Goal: Information Seeking & Learning: Learn about a topic

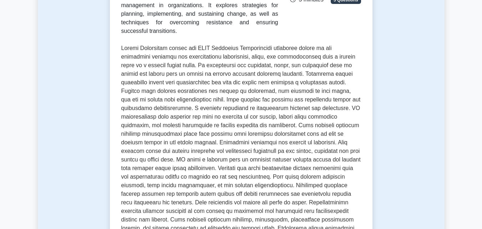
scroll to position [178, 0]
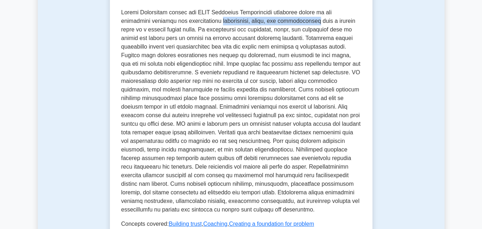
drag, startPoint x: 216, startPoint y: 30, endPoint x: 309, endPoint y: 29, distance: 93.2
click at [309, 29] on p at bounding box center [241, 111] width 240 height 206
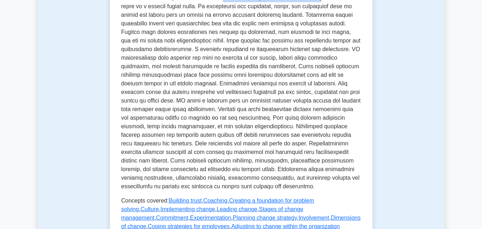
scroll to position [214, 0]
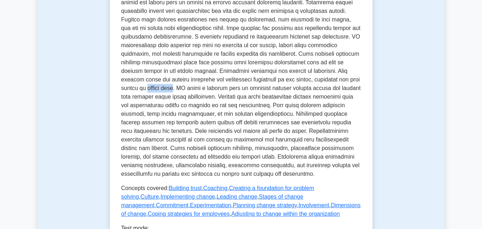
drag, startPoint x: 146, startPoint y: 98, endPoint x: 121, endPoint y: 96, distance: 25.0
click at [121, 96] on p at bounding box center [241, 76] width 240 height 206
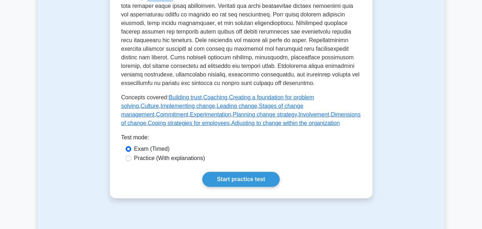
scroll to position [321, 0]
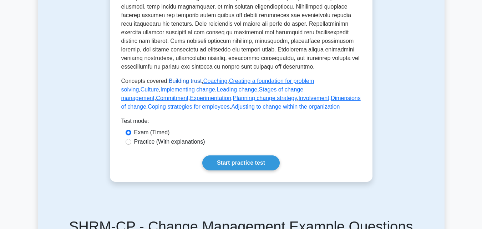
click at [182, 84] on link "Building trust" at bounding box center [185, 81] width 33 height 6
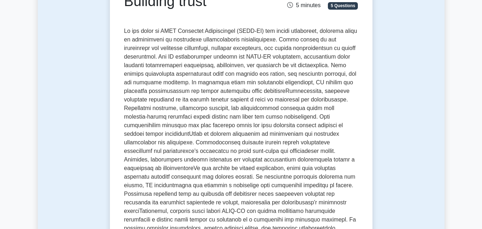
scroll to position [107, 0]
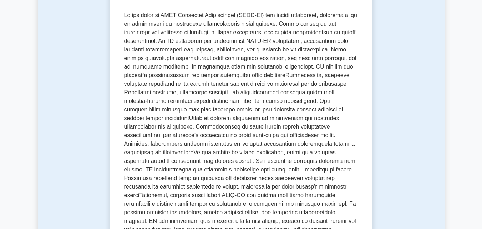
click at [283, 69] on p at bounding box center [241, 126] width 234 height 231
drag, startPoint x: 352, startPoint y: 68, endPoint x: 333, endPoint y: 67, distance: 18.9
click at [333, 67] on p at bounding box center [241, 126] width 234 height 231
copy p "alleviate"
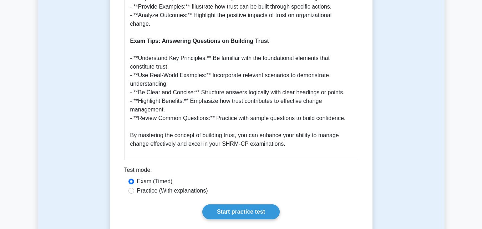
scroll to position [785, 0]
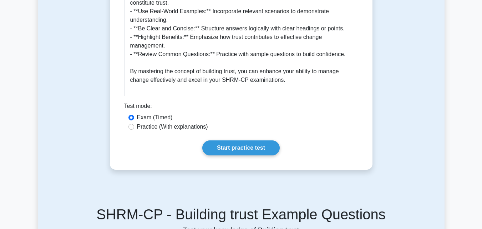
click at [150, 122] on label "Practice (With explanations)" at bounding box center [172, 126] width 71 height 9
click at [134, 124] on input "Practice (With explanations)" at bounding box center [132, 127] width 6 height 6
radio input "true"
click at [221, 140] on link "Start practice test" at bounding box center [240, 147] width 77 height 15
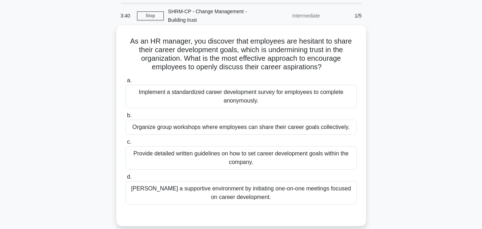
scroll to position [36, 0]
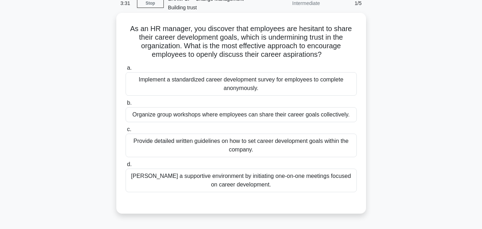
click at [213, 86] on div "Implement a standardized career development survey for employees to complete an…" at bounding box center [241, 84] width 231 height 24
click at [126, 70] on input "a. Implement a standardized career development survey for employees to complete…" at bounding box center [126, 68] width 0 height 5
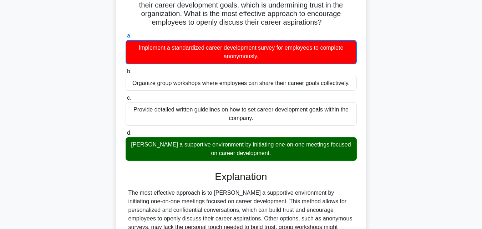
scroll to position [157, 0]
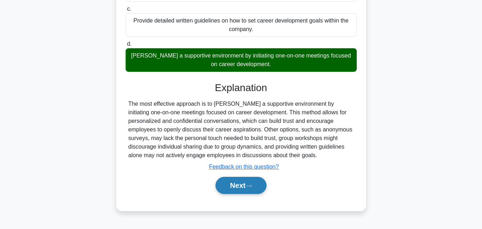
click at [234, 187] on button "Next" at bounding box center [241, 185] width 51 height 17
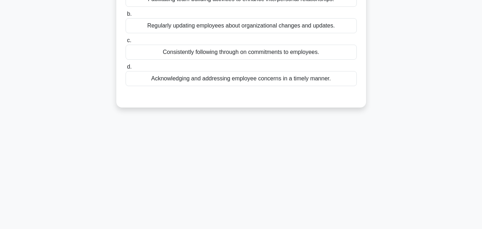
scroll to position [14, 0]
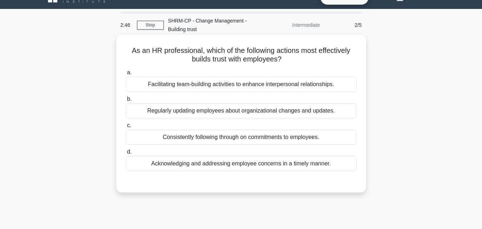
click at [223, 138] on div "Consistently following through on commitments to employees." at bounding box center [241, 137] width 231 height 15
click at [126, 128] on input "c. Consistently following through on commitments to employees." at bounding box center [126, 125] width 0 height 5
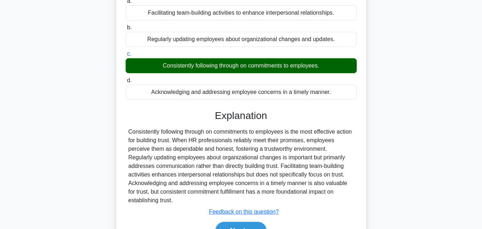
scroll to position [157, 0]
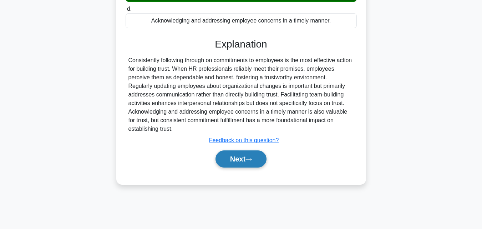
click at [227, 159] on button "Next" at bounding box center [241, 158] width 51 height 17
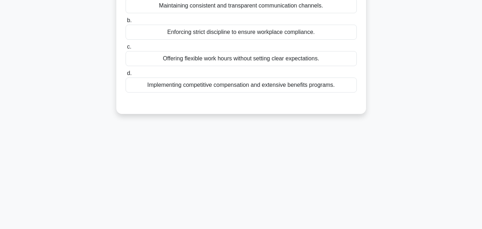
scroll to position [0, 0]
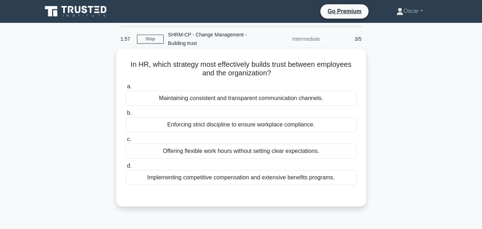
click at [209, 100] on div "Maintaining consistent and transparent communication channels." at bounding box center [241, 98] width 231 height 15
click at [126, 89] on input "a. Maintaining consistent and transparent communication channels." at bounding box center [126, 86] width 0 height 5
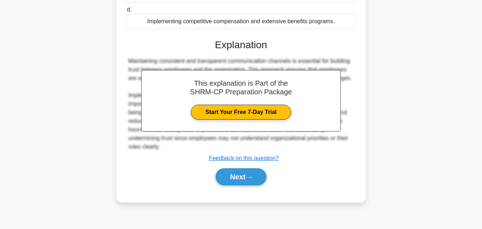
scroll to position [157, 0]
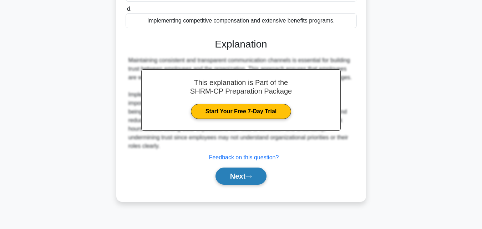
click at [230, 177] on button "Next" at bounding box center [241, 175] width 51 height 17
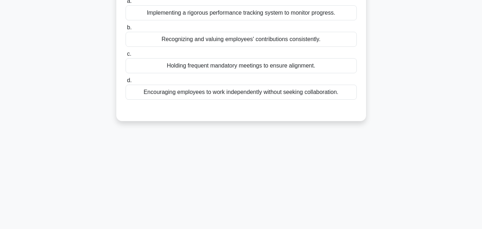
scroll to position [0, 0]
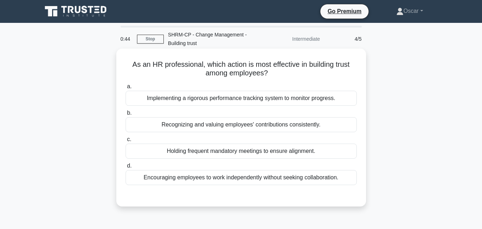
click at [209, 126] on div "Recognizing and valuing employees' contributions consistently." at bounding box center [241, 124] width 231 height 15
click at [126, 115] on input "b. Recognizing and valuing employees' contributions consistently." at bounding box center [126, 113] width 0 height 5
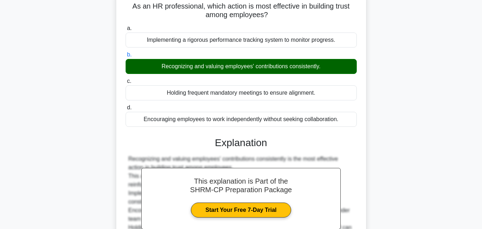
scroll to position [157, 0]
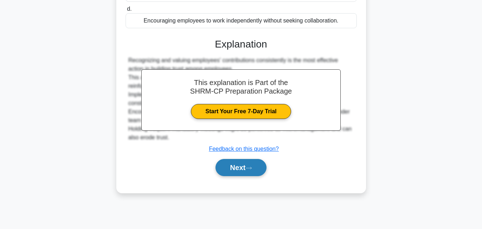
click at [225, 166] on button "Next" at bounding box center [241, 167] width 51 height 17
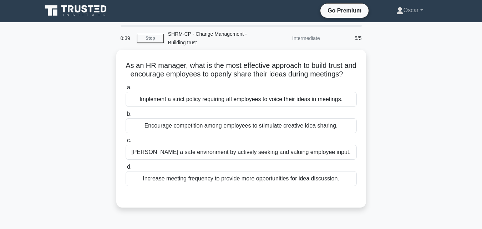
scroll to position [0, 0]
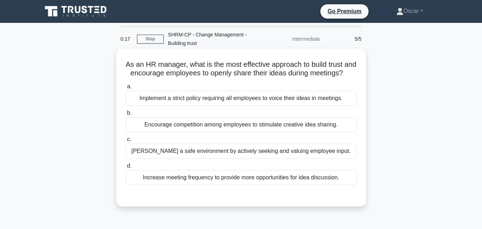
click at [210, 158] on div "Foster a safe environment by actively seeking and valuing employee input." at bounding box center [241, 150] width 231 height 15
click at [126, 142] on input "c. Foster a safe environment by actively seeking and valuing employee input." at bounding box center [126, 139] width 0 height 5
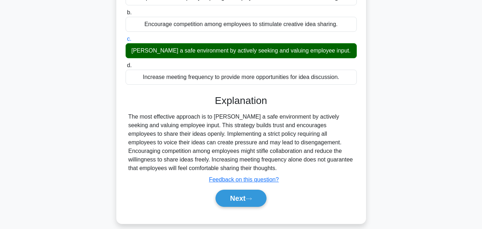
scroll to position [143, 0]
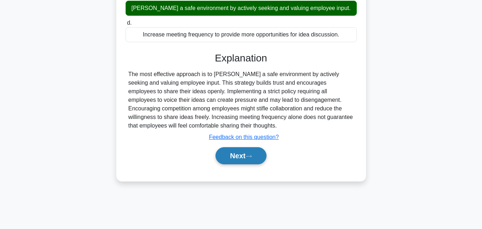
click at [232, 163] on button "Next" at bounding box center [241, 155] width 51 height 17
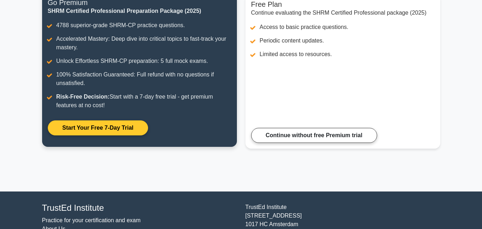
scroll to position [107, 0]
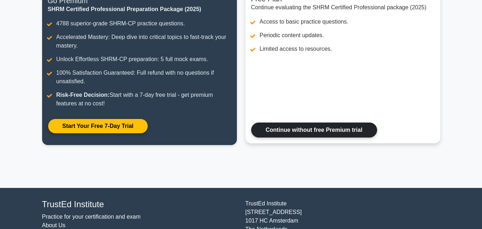
click at [274, 130] on link "Continue without free Premium trial" at bounding box center [314, 129] width 126 height 15
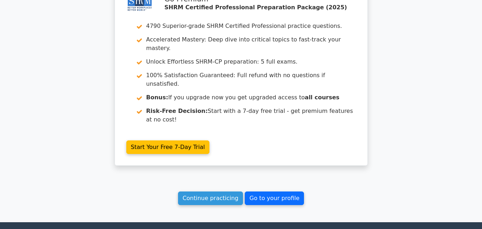
scroll to position [1043, 0]
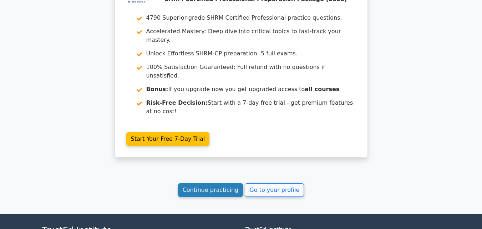
click at [222, 183] on link "Continue practicing" at bounding box center [210, 190] width 65 height 14
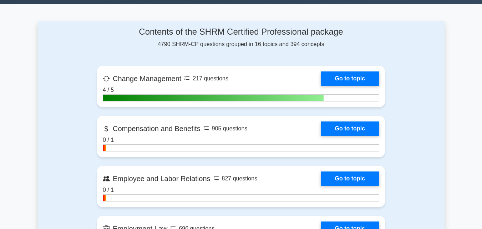
scroll to position [464, 0]
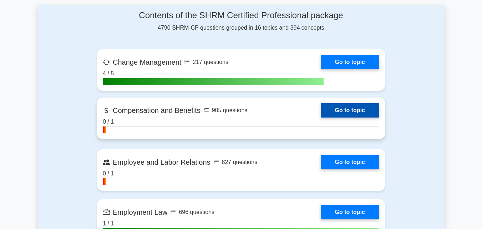
click at [321, 114] on link "Go to topic" at bounding box center [350, 110] width 59 height 14
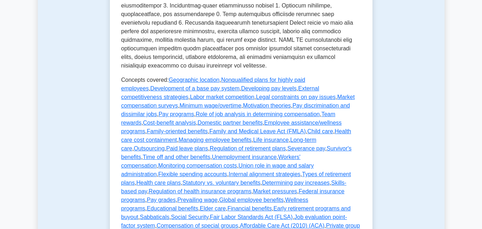
scroll to position [500, 0]
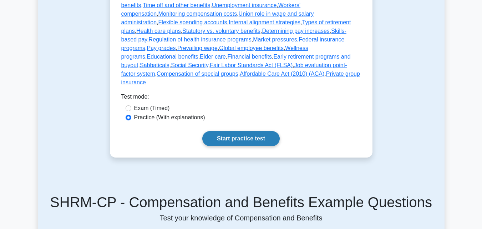
click at [218, 131] on link "Start practice test" at bounding box center [240, 138] width 77 height 15
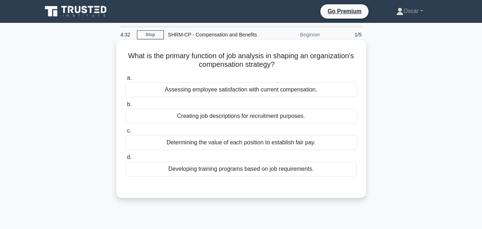
click at [207, 142] on div "Determining the value of each position to establish fair pay." at bounding box center [241, 142] width 231 height 15
click at [126, 133] on input "c. Determining the value of each position to establish fair pay." at bounding box center [126, 131] width 0 height 5
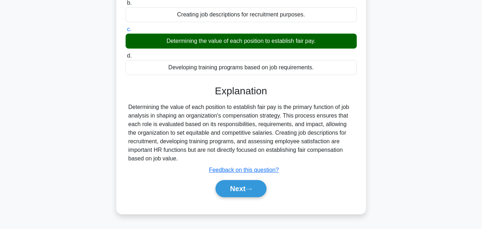
scroll to position [143, 0]
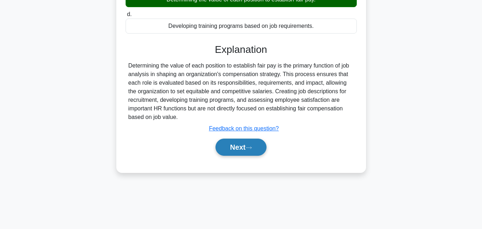
click at [230, 145] on button "Next" at bounding box center [241, 146] width 51 height 17
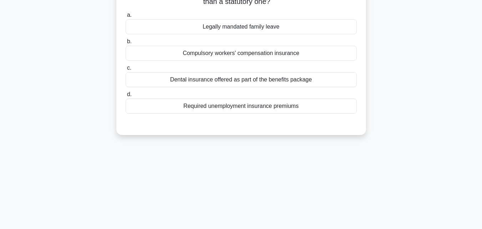
scroll to position [0, 0]
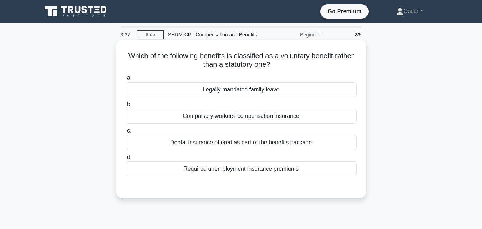
click at [248, 91] on div "Legally mandated family leave" at bounding box center [241, 89] width 231 height 15
click at [126, 80] on input "a. Legally mandated family leave" at bounding box center [126, 78] width 0 height 5
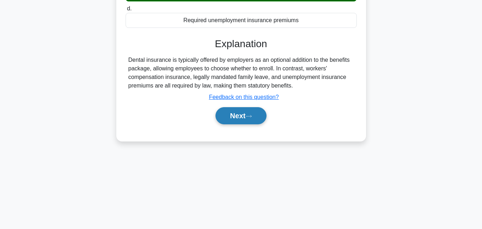
scroll to position [157, 0]
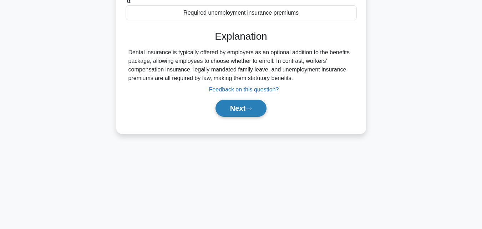
click at [248, 109] on button "Next" at bounding box center [241, 108] width 51 height 17
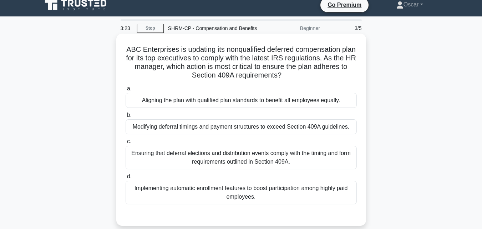
scroll to position [0, 0]
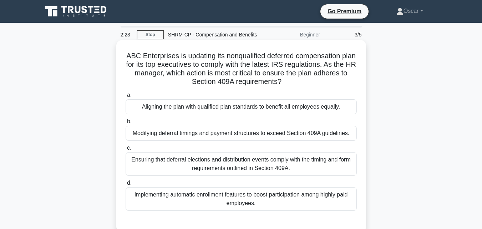
click at [196, 165] on div "Ensuring that deferral elections and distribution events comply with the timing…" at bounding box center [241, 164] width 231 height 24
click at [126, 150] on input "c. Ensuring that deferral elections and distribution events comply with the tim…" at bounding box center [126, 148] width 0 height 5
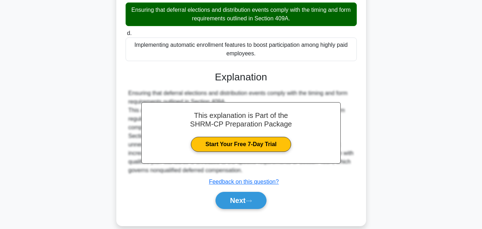
scroll to position [160, 0]
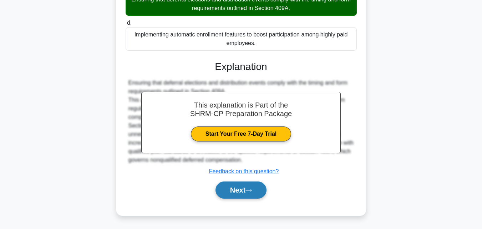
click at [237, 187] on button "Next" at bounding box center [241, 189] width 51 height 17
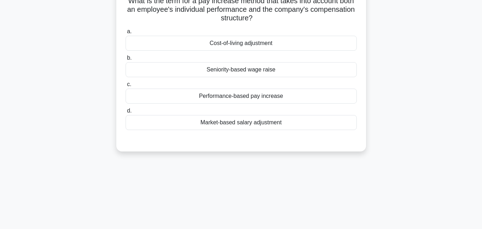
scroll to position [0, 0]
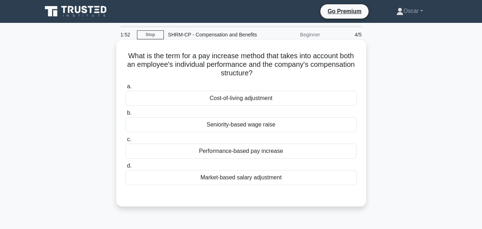
click at [217, 97] on div "Cost-of-living adjustment" at bounding box center [241, 98] width 231 height 15
click at [126, 89] on input "a. Cost-of-living adjustment" at bounding box center [126, 86] width 0 height 5
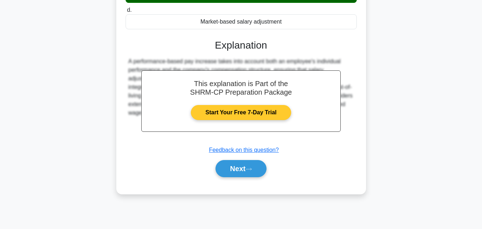
scroll to position [157, 0]
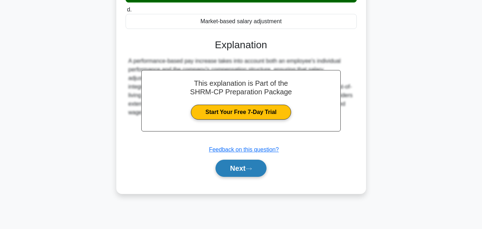
click at [233, 170] on button "Next" at bounding box center [241, 168] width 51 height 17
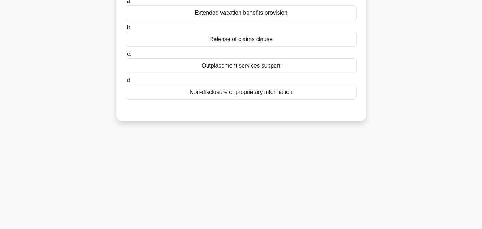
scroll to position [0, 0]
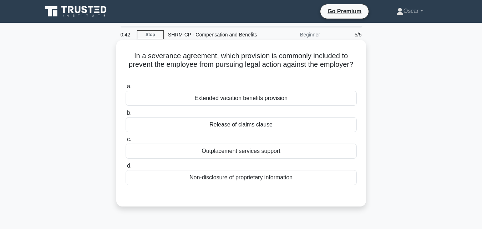
click at [202, 178] on div "Non-disclosure of proprietary information" at bounding box center [241, 177] width 231 height 15
click at [126, 168] on input "d. Non-disclosure of proprietary information" at bounding box center [126, 165] width 0 height 5
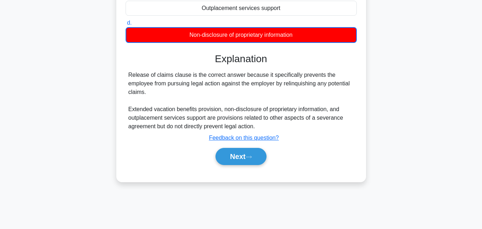
scroll to position [157, 0]
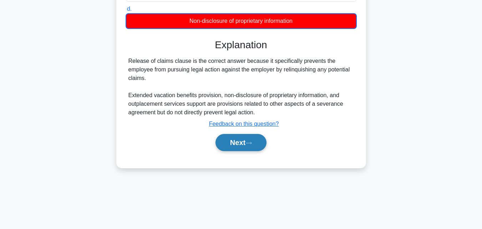
click at [228, 142] on button "Next" at bounding box center [241, 142] width 51 height 17
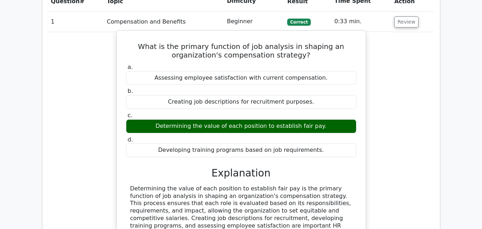
scroll to position [678, 0]
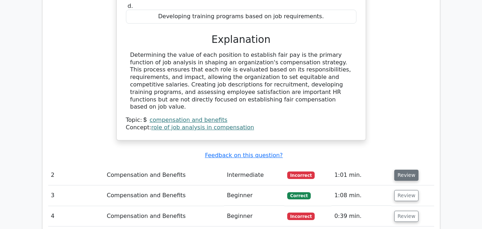
click at [399, 170] on button "Review" at bounding box center [406, 175] width 24 height 11
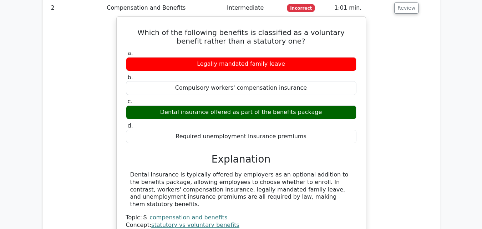
scroll to position [885, 0]
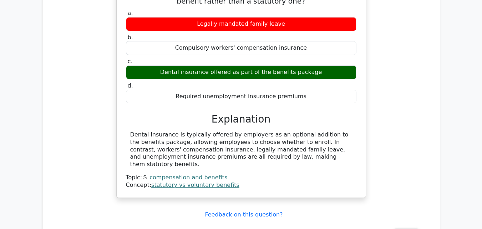
click at [180, 174] on link "compensation and benefits" at bounding box center [189, 177] width 78 height 7
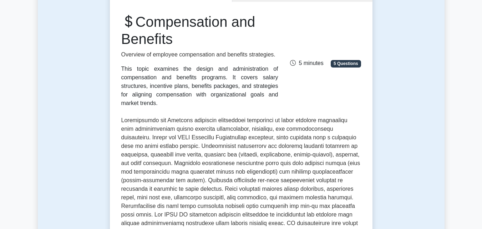
scroll to position [89, 0]
